Goal: Task Accomplishment & Management: Manage account settings

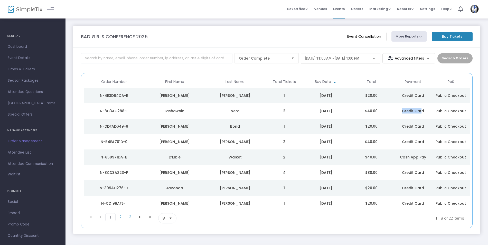
drag, startPoint x: 417, startPoint y: 109, endPoint x: 396, endPoint y: 111, distance: 21.4
click at [396, 111] on div "Credit Card" at bounding box center [412, 110] width 35 height 5
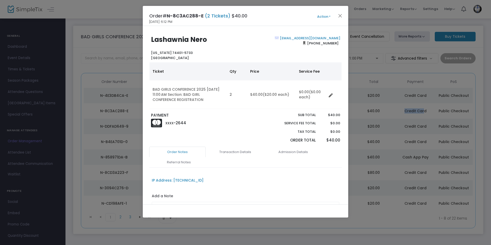
click at [300, 37] on link "[EMAIL_ADDRESS][DOMAIN_NAME]" at bounding box center [309, 38] width 61 height 5
click at [330, 197] on div "Add a Note" at bounding box center [246, 204] width 188 height 23
click at [341, 15] on button "Close" at bounding box center [340, 15] width 7 height 7
